Goal: Book appointment/travel/reservation

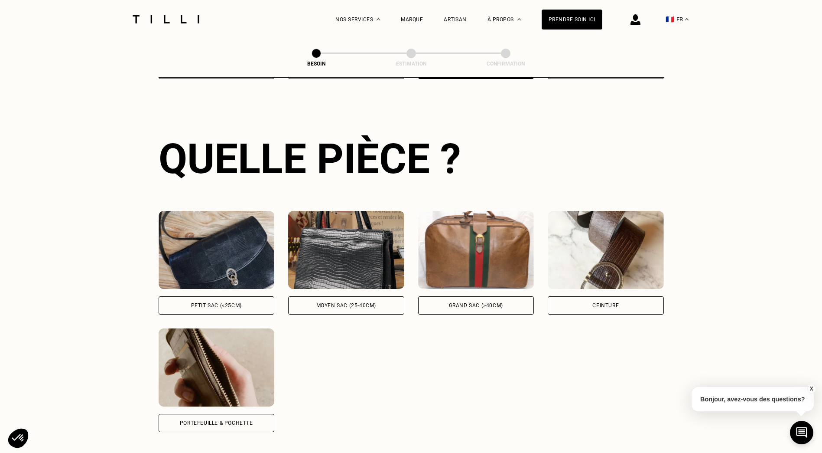
scroll to position [283, 0]
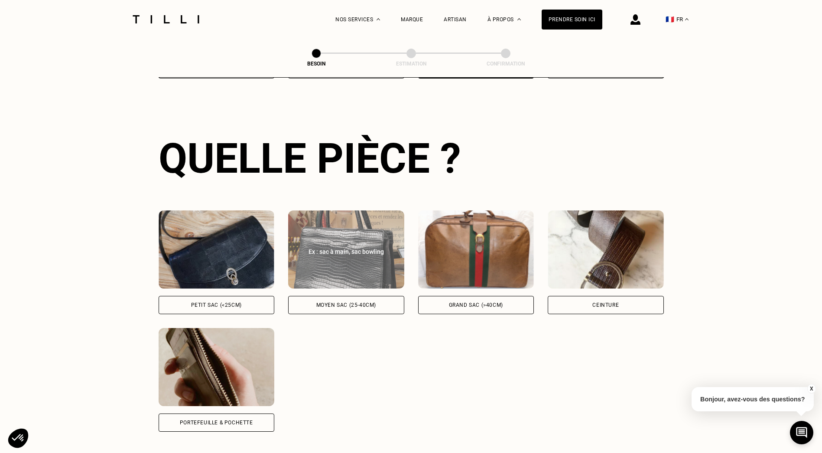
click at [373, 302] on div "Moyen sac (25-40cm)" at bounding box center [346, 304] width 60 height 5
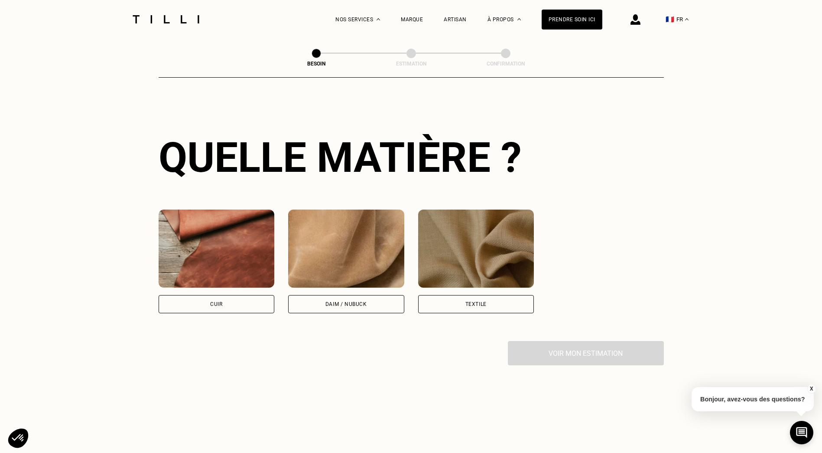
scroll to position [638, 0]
click at [255, 295] on div "Cuir" at bounding box center [217, 303] width 116 height 18
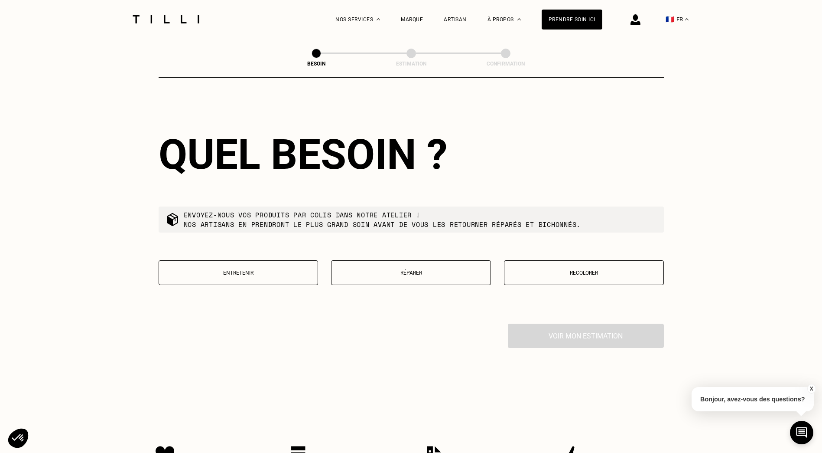
scroll to position [864, 0]
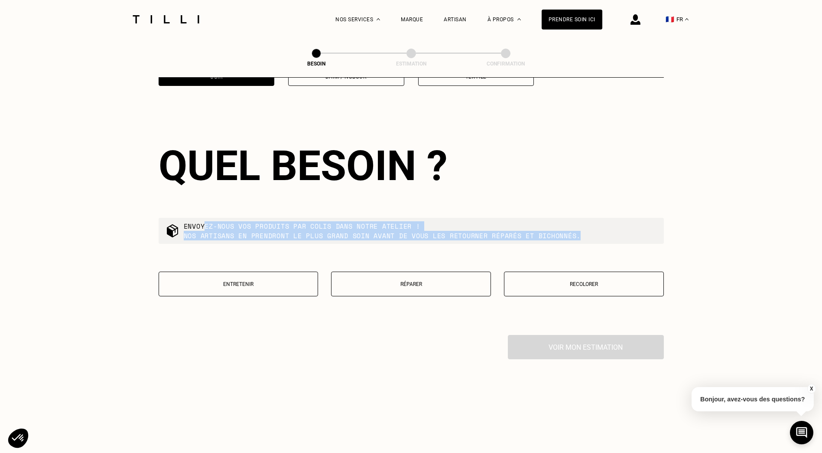
drag, startPoint x: 207, startPoint y: 218, endPoint x: 605, endPoint y: 238, distance: 398.4
click at [605, 238] on div "Quel besoin ? Envoyez-nous vos produits par colis dans notre atelier ! Nos arti…" at bounding box center [411, 224] width 505 height 221
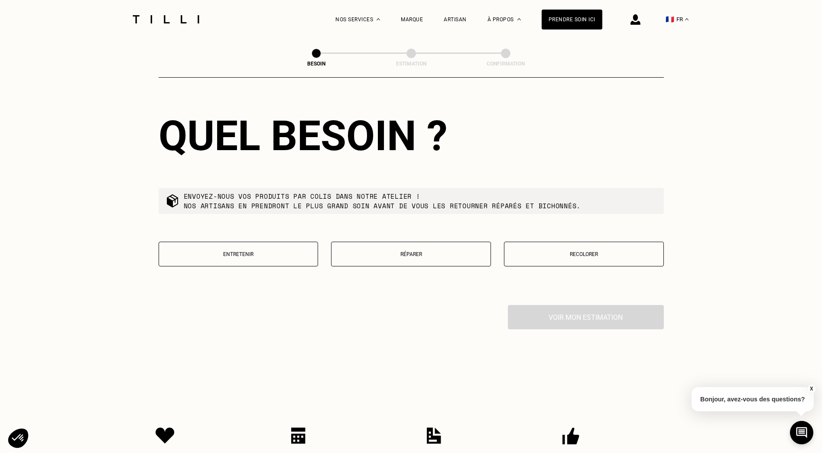
scroll to position [908, 0]
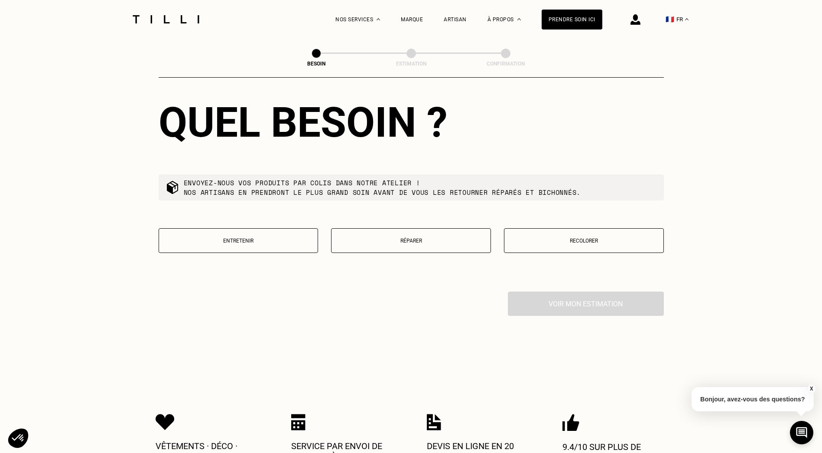
click at [470, 238] on p "Réparer" at bounding box center [411, 241] width 150 height 6
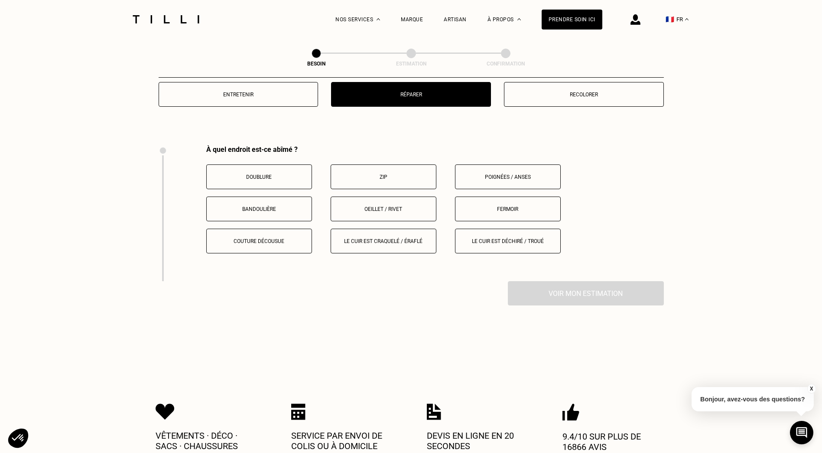
scroll to position [1097, 0]
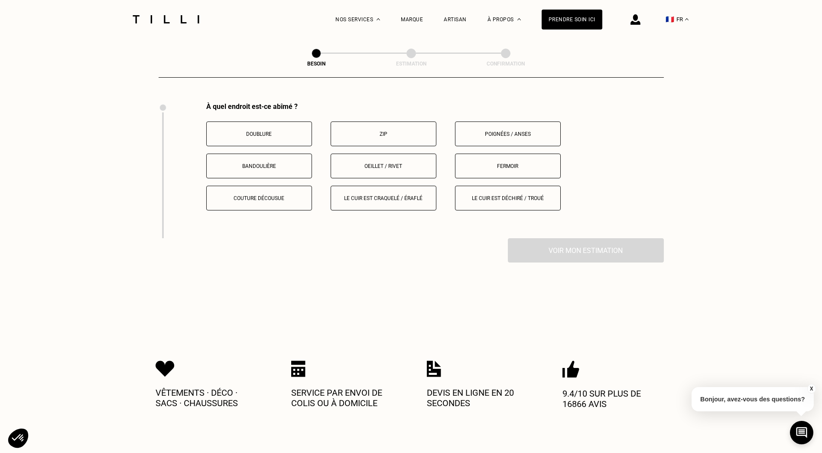
click at [292, 163] on p "Bandoulière" at bounding box center [259, 166] width 96 height 6
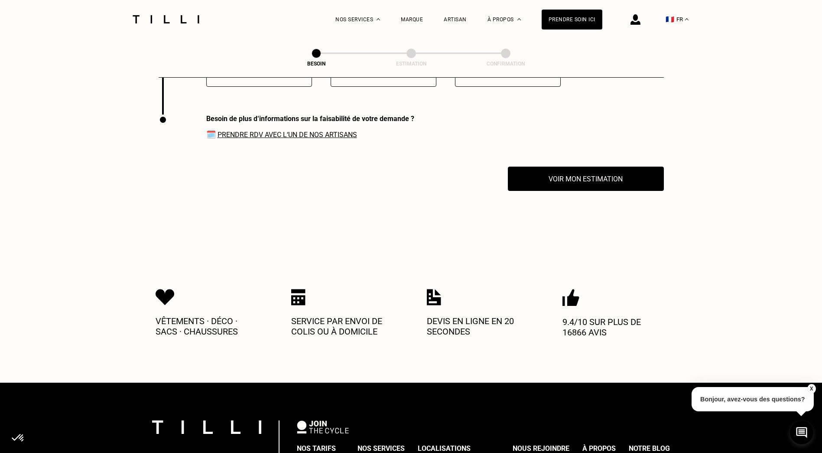
scroll to position [1232, 0]
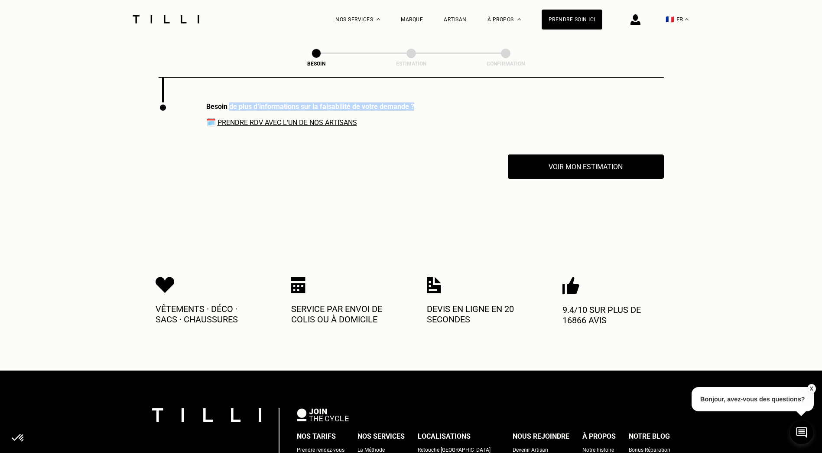
drag, startPoint x: 231, startPoint y: 101, endPoint x: 414, endPoint y: 101, distance: 182.5
click at [414, 102] on div "Besoin de plus d‘informations sur la faisabilité de votre demande ? 🗓️ Prendre …" at bounding box center [411, 128] width 505 height 52
click at [296, 118] on link "Prendre RDV avec l‘un de nos artisans" at bounding box center [288, 122] width 140 height 8
